Goal: Feedback & Contribution: Submit feedback/report problem

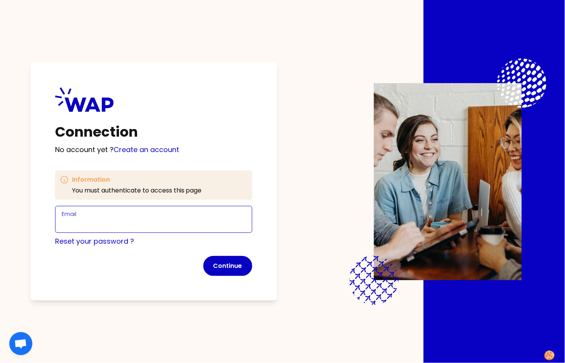
click at [121, 220] on input "Email" at bounding box center [154, 224] width 184 height 11
click at [115, 225] on input "[PERSON_NAME][EMAIL_ADDRESS][DOMAIN_NAME]" at bounding box center [154, 224] width 184 height 11
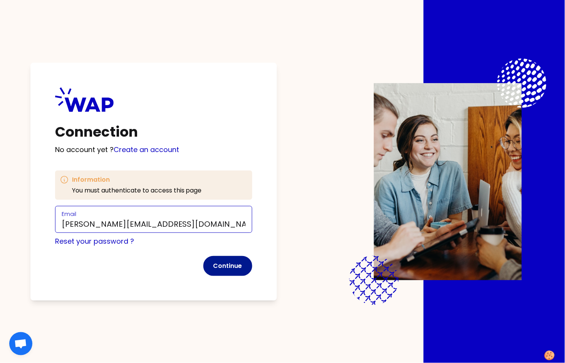
type input "[PERSON_NAME][EMAIL_ADDRESS][DOMAIN_NAME]"
click at [224, 265] on button "Continue" at bounding box center [227, 266] width 49 height 20
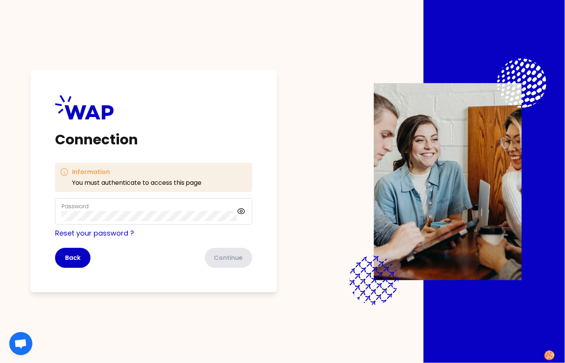
click at [98, 189] on div "Information You must authenticate to access this page" at bounding box center [153, 177] width 197 height 29
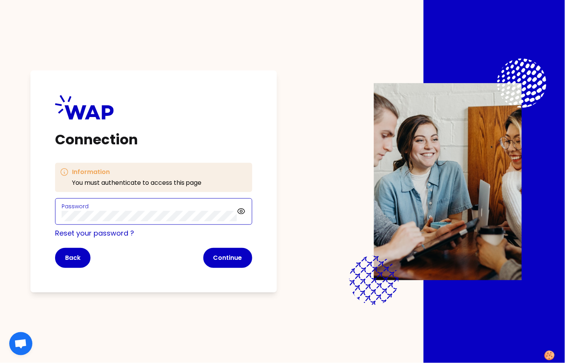
click button "Continue" at bounding box center [227, 258] width 49 height 20
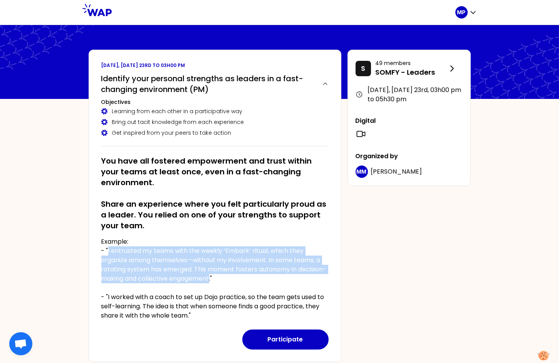
drag, startPoint x: 107, startPoint y: 251, endPoint x: 240, endPoint y: 279, distance: 135.9
click at [240, 279] on p "Example: - "I entrusted my teams with the weekly ‘Embark’ ritual, which they or…" at bounding box center [214, 278] width 227 height 83
copy p "I entrusted my teams with the weekly ‘Embark’ ritual, which they organize among…"
click at [290, 335] on button "Participate" at bounding box center [285, 340] width 86 height 20
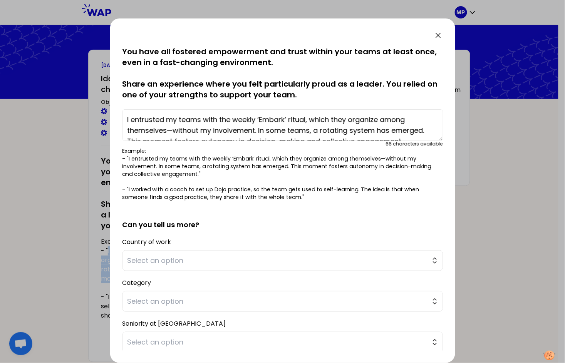
scroll to position [52, 0]
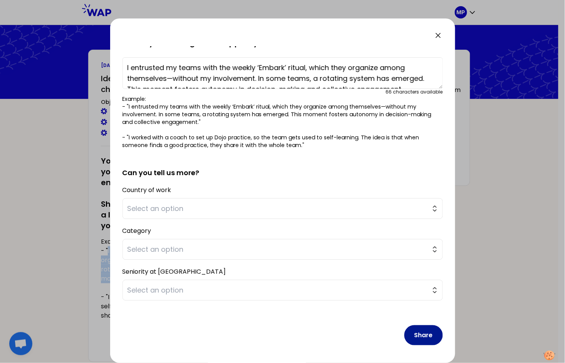
click at [422, 332] on button "Share" at bounding box center [423, 335] width 39 height 20
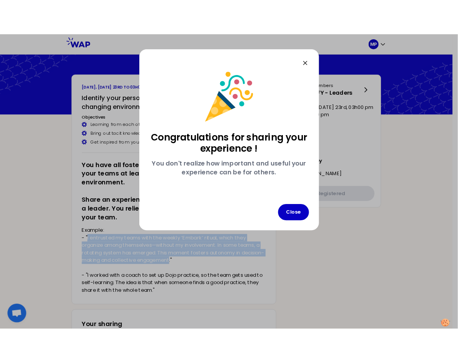
scroll to position [0, 0]
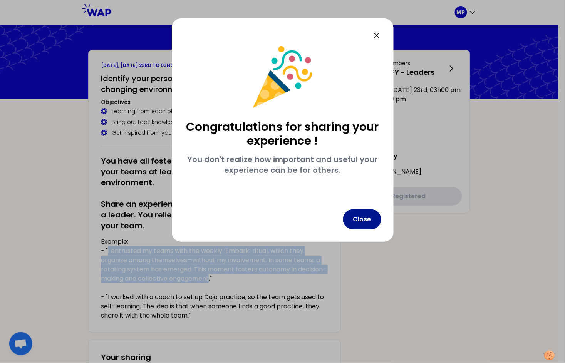
click at [353, 223] on button "Close" at bounding box center [362, 219] width 38 height 20
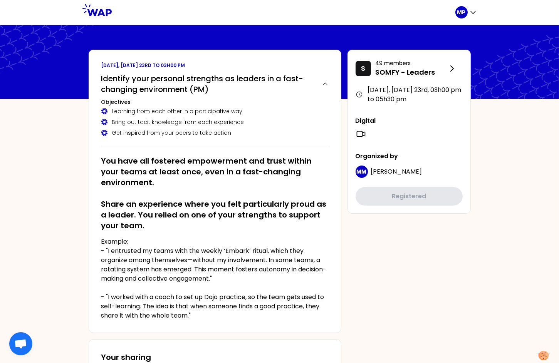
drag, startPoint x: 85, startPoint y: 210, endPoint x: 164, endPoint y: 242, distance: 85.3
